Goal: Navigation & Orientation: Find specific page/section

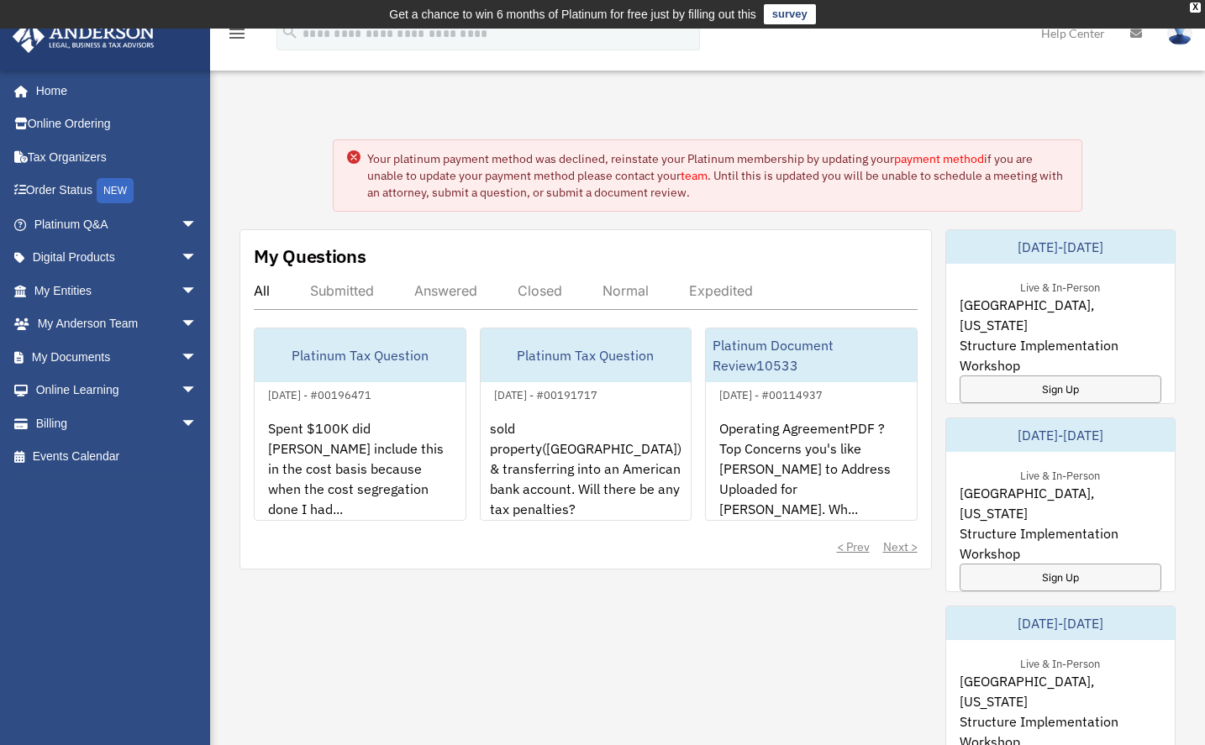
click at [955, 155] on link "payment method" at bounding box center [939, 158] width 90 height 15
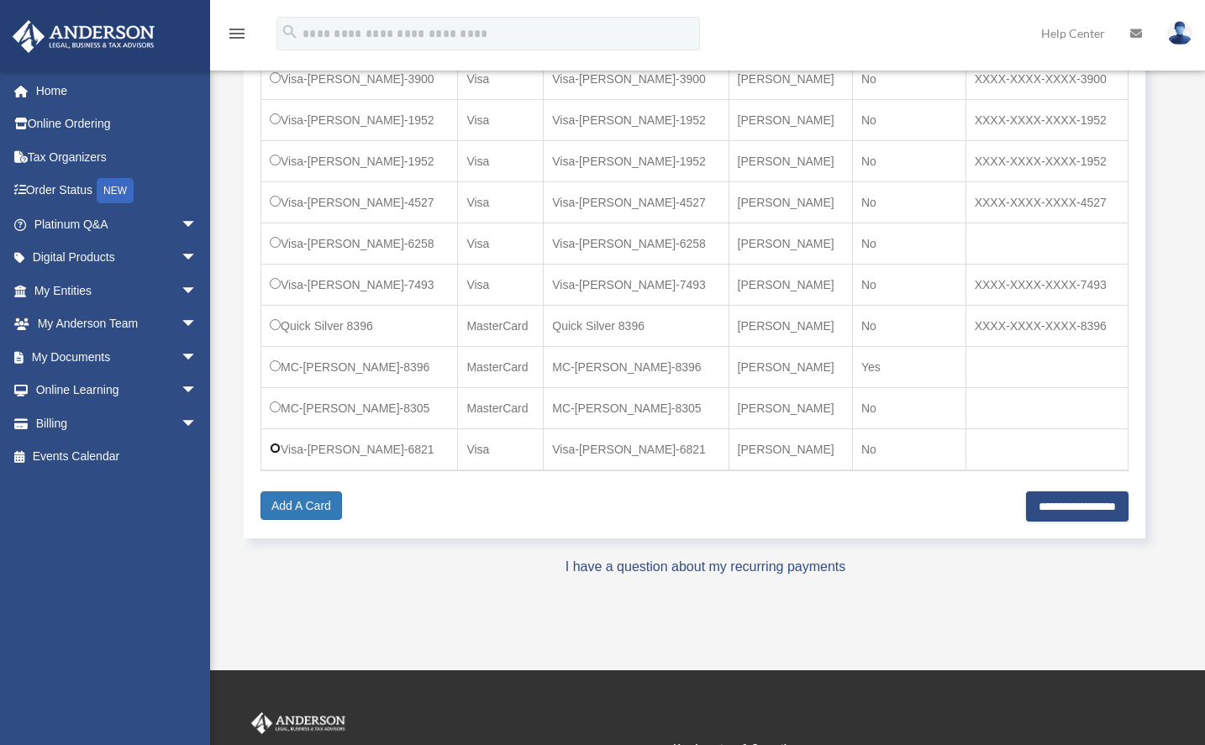
scroll to position [492, 0]
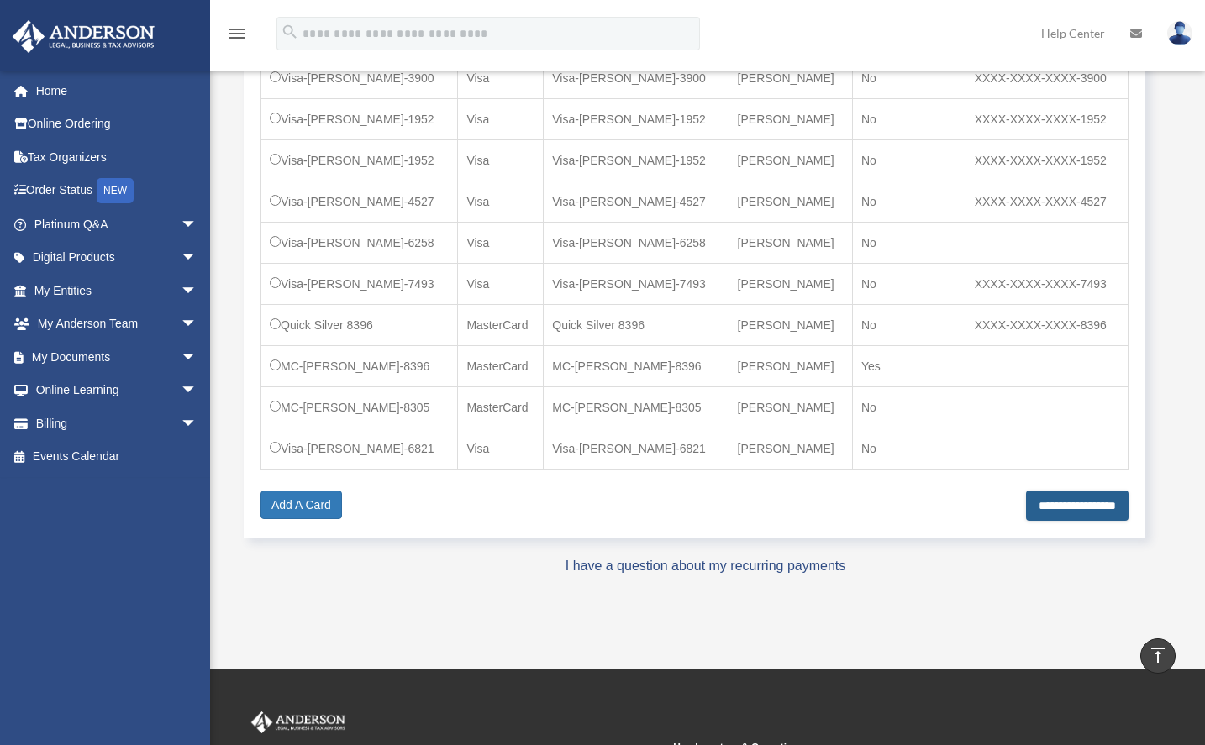
click at [1068, 504] on input "**********" at bounding box center [1077, 506] width 102 height 30
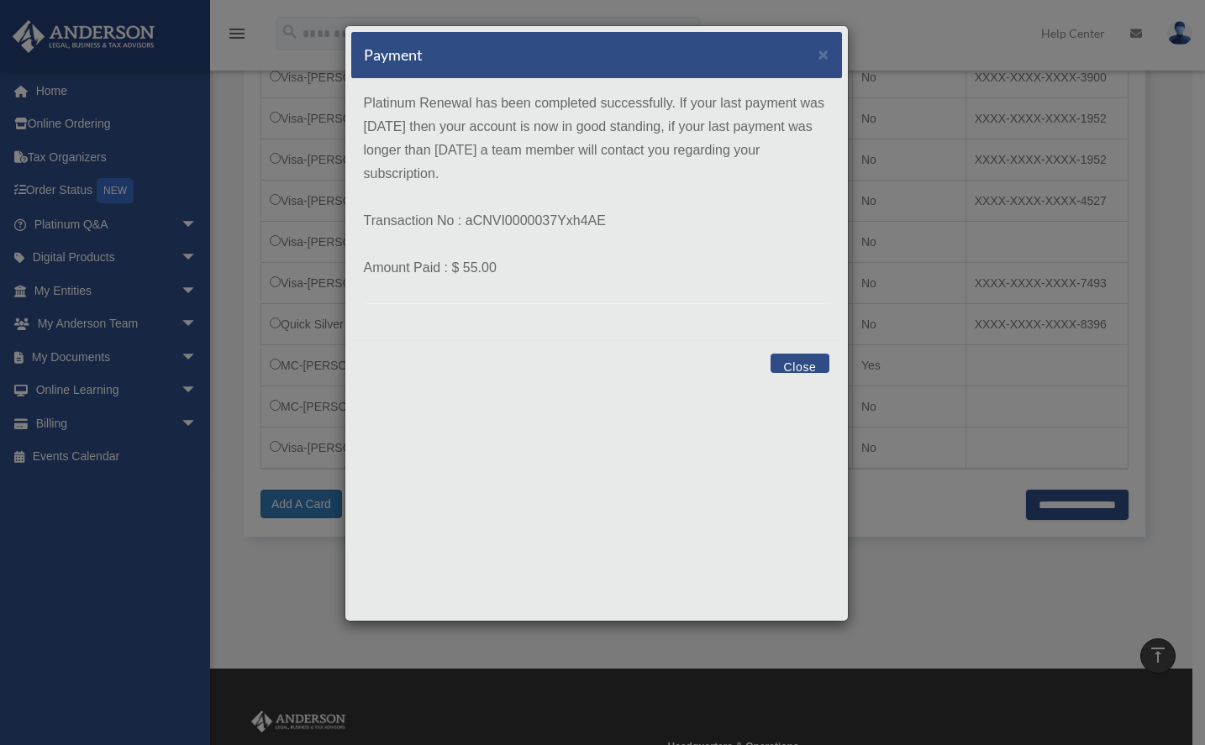
click at [801, 368] on button "Close" at bounding box center [799, 363] width 58 height 19
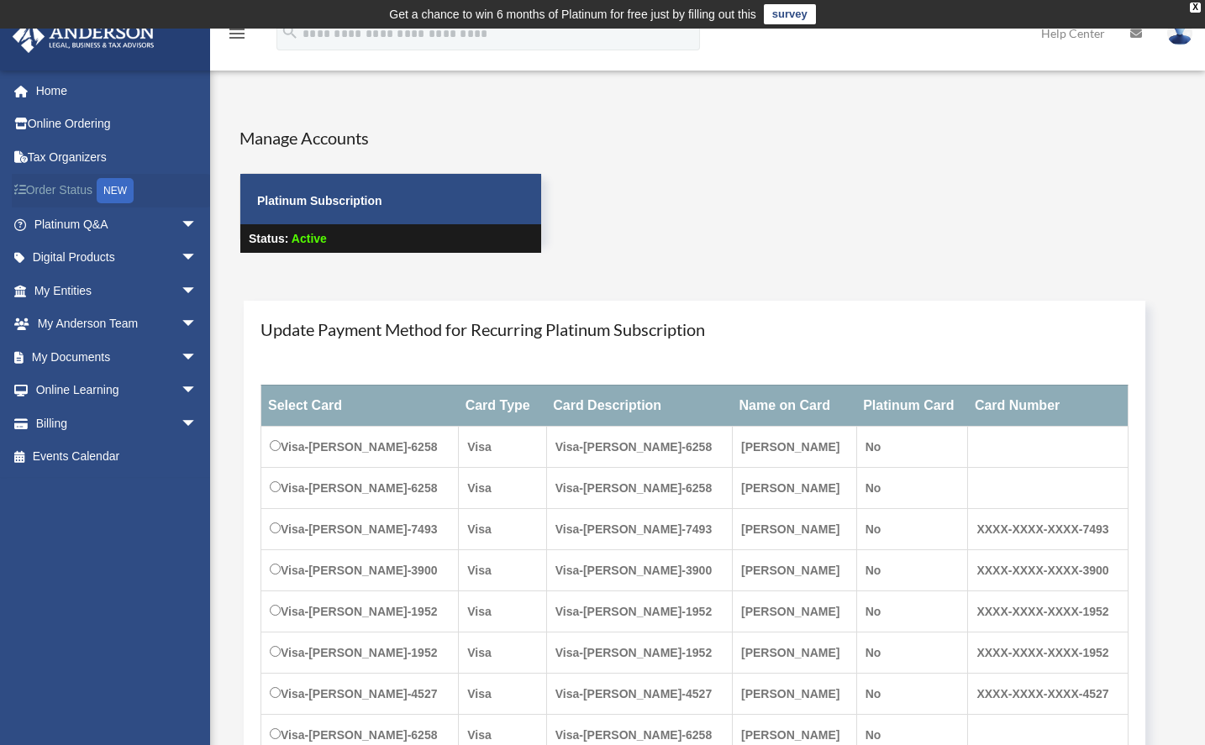
click at [89, 192] on link "Order Status NEW" at bounding box center [117, 191] width 211 height 34
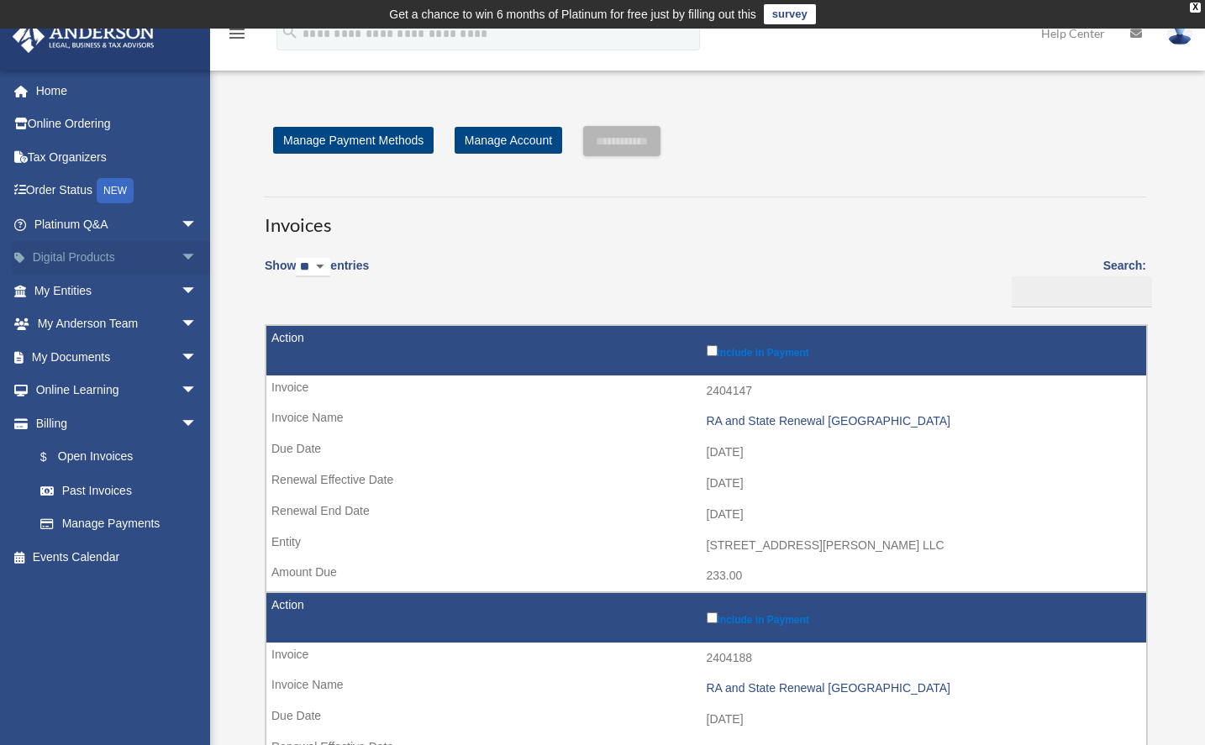
click at [181, 261] on span "arrow_drop_down" at bounding box center [198, 258] width 34 height 34
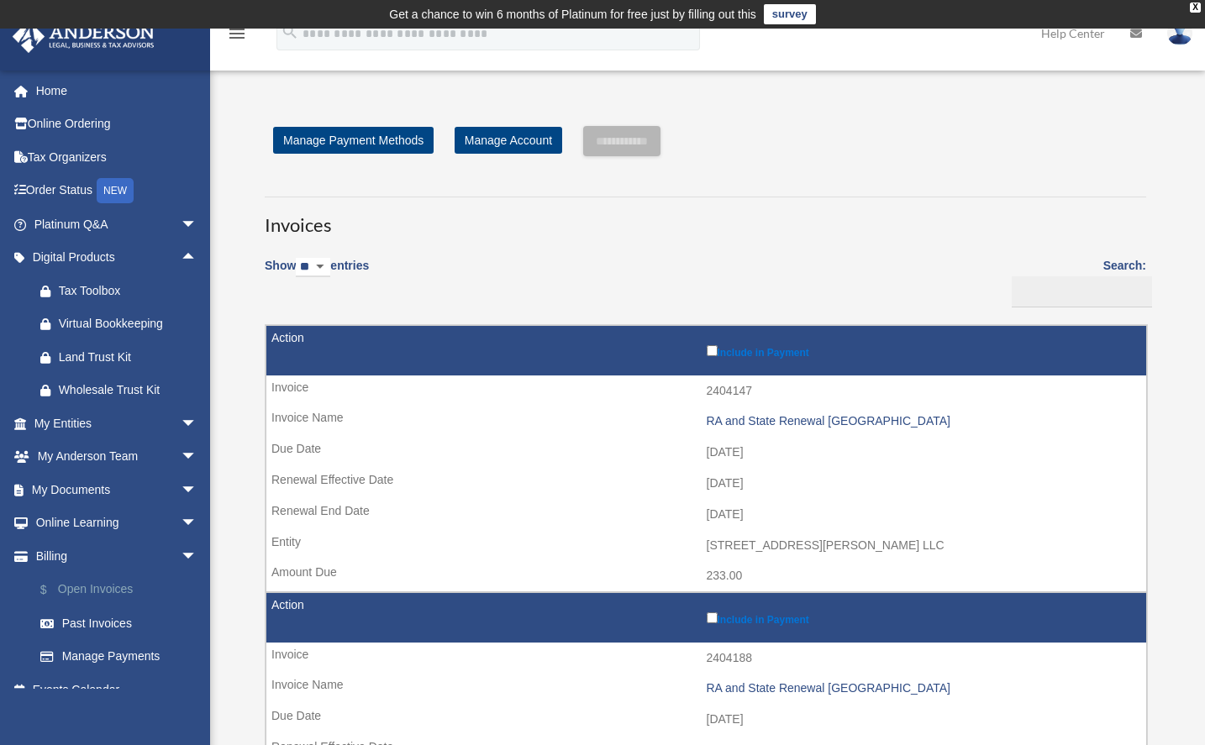
click at [126, 594] on link "$ Open Invoices" at bounding box center [123, 590] width 199 height 34
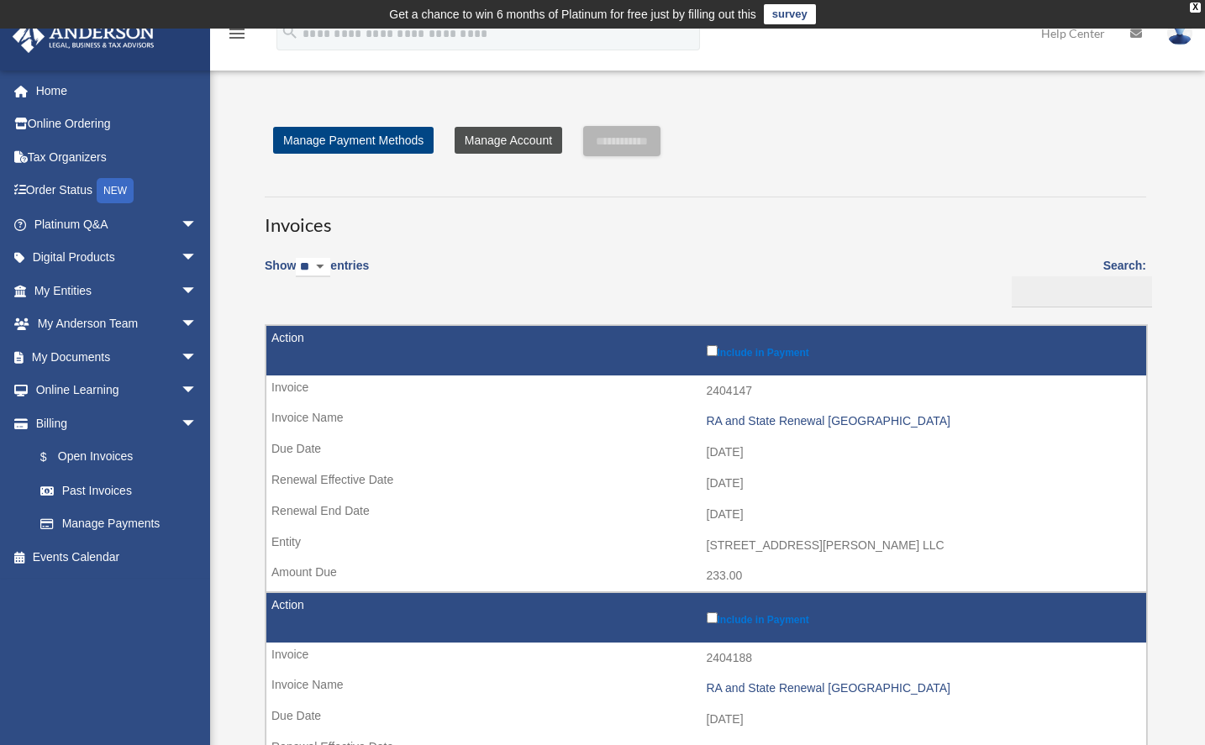
click at [495, 129] on link "Manage Account" at bounding box center [508, 140] width 108 height 27
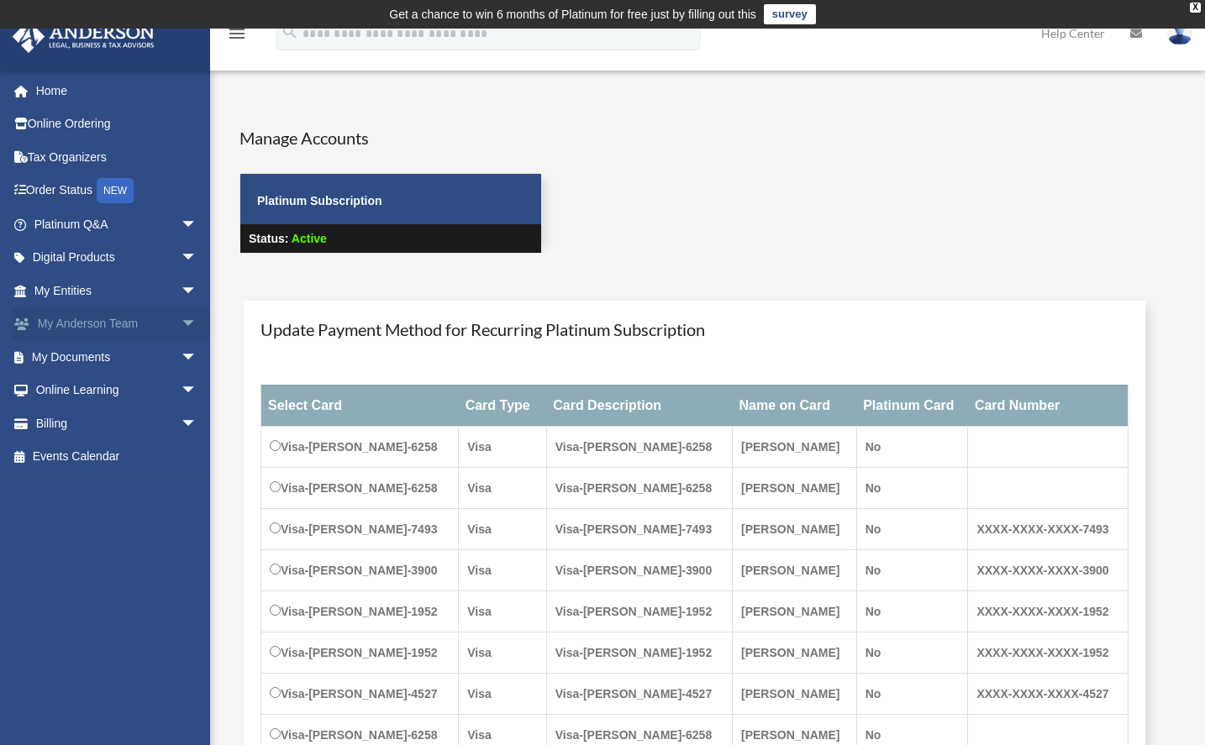
click at [118, 325] on link "My [PERSON_NAME] Team arrow_drop_down" at bounding box center [117, 324] width 211 height 34
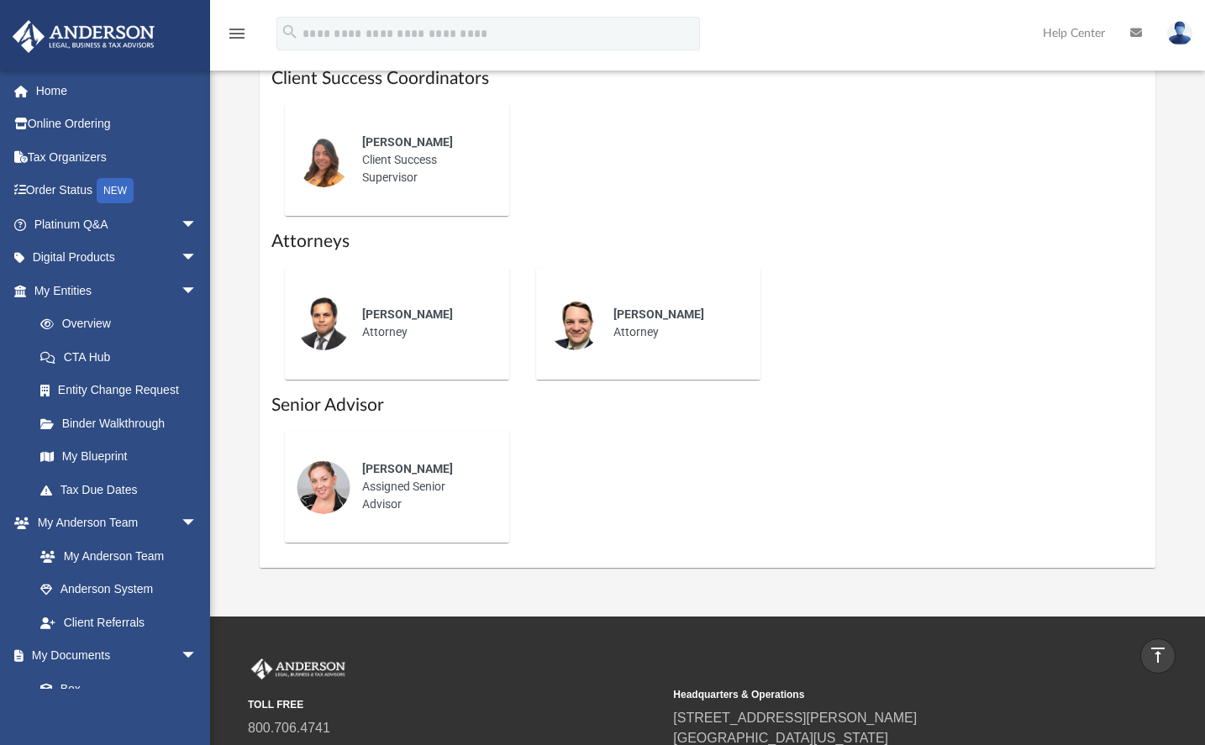
scroll to position [763, 0]
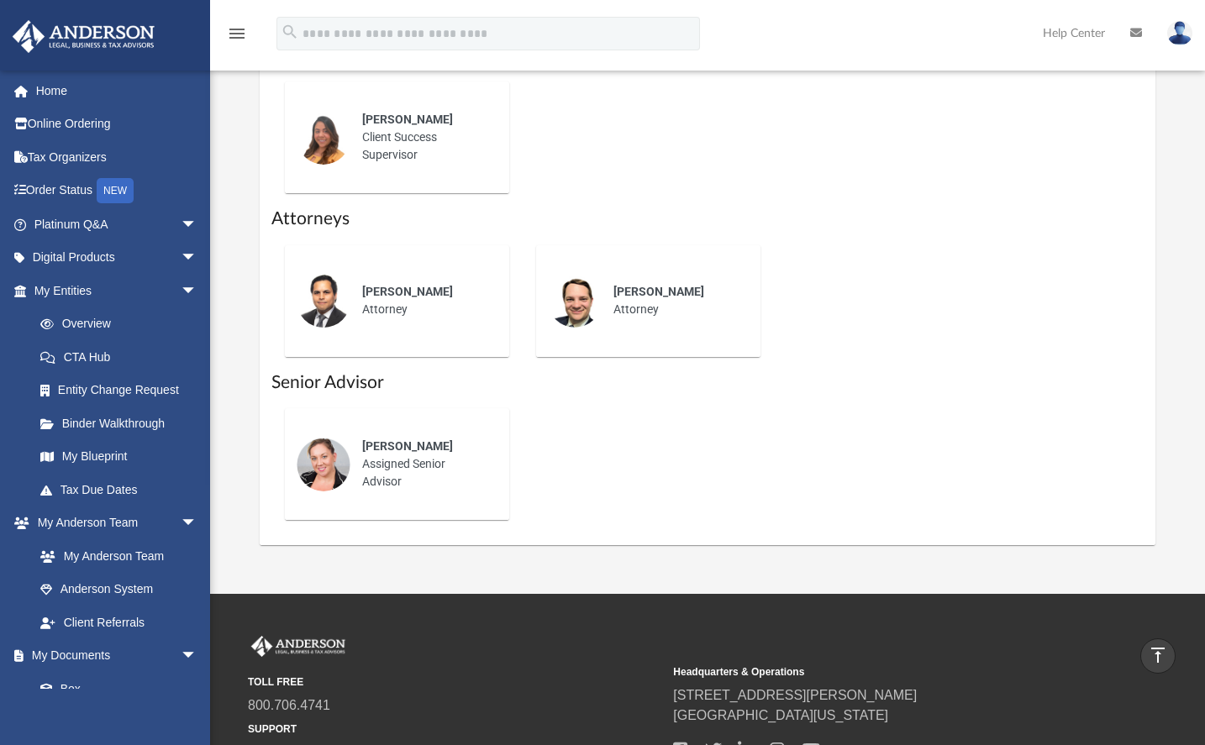
click at [382, 326] on div "[PERSON_NAME] Attorney" at bounding box center [423, 300] width 147 height 59
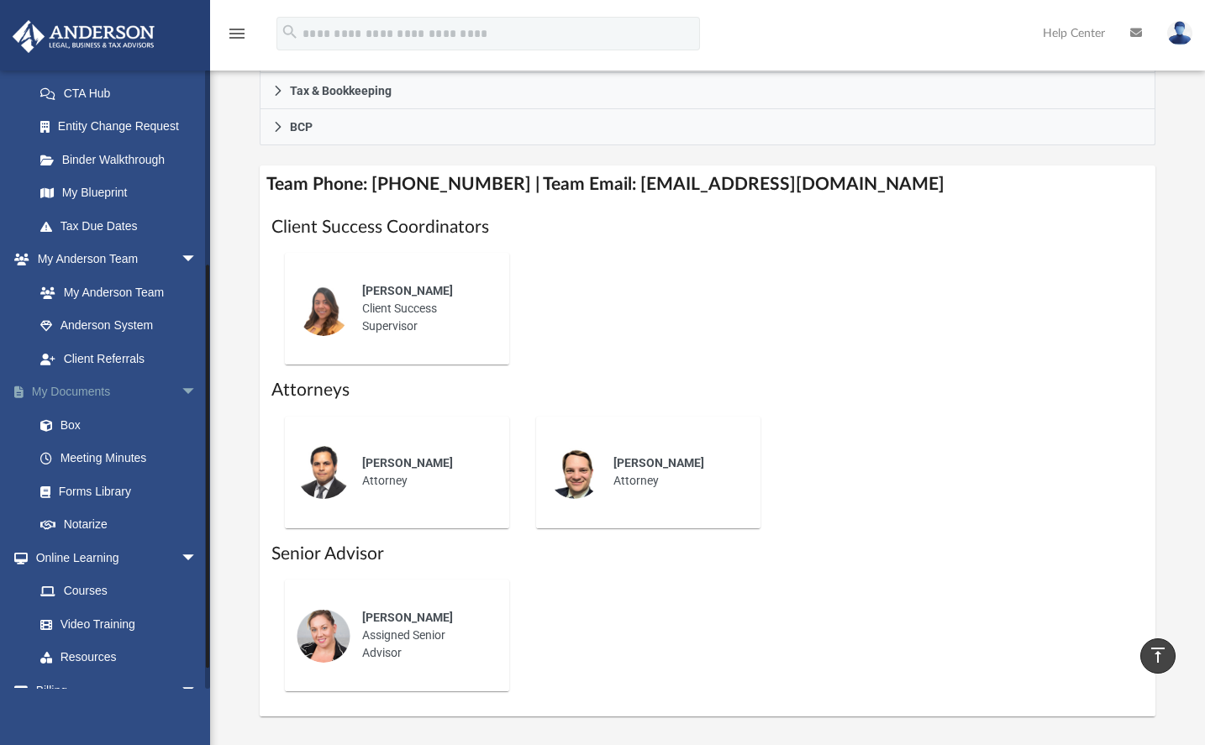
scroll to position [318, 0]
